Goal: Information Seeking & Learning: Learn about a topic

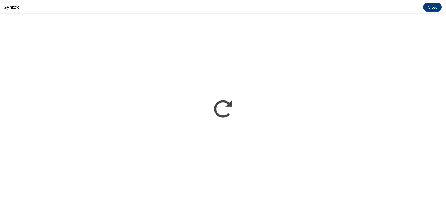
scroll to position [374, 0]
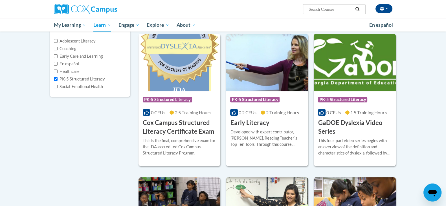
scroll to position [70, 0]
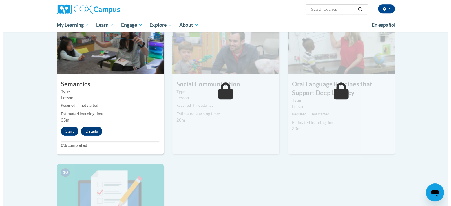
scroll to position [445, 0]
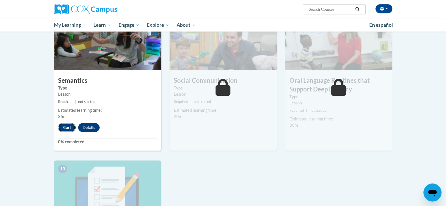
click at [70, 127] on button "Start" at bounding box center [66, 127] width 17 height 9
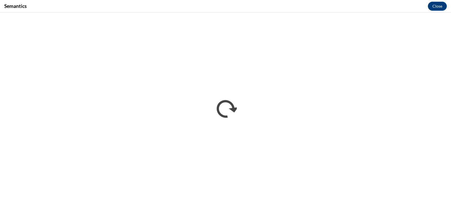
scroll to position [0, 0]
